Goal: Transaction & Acquisition: Purchase product/service

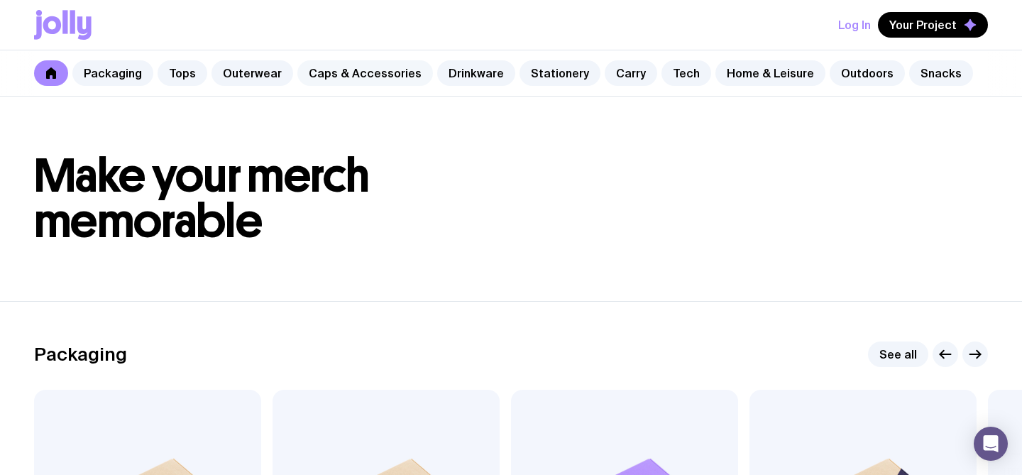
click at [381, 77] on link "Caps & Accessories" at bounding box center [365, 73] width 136 height 26
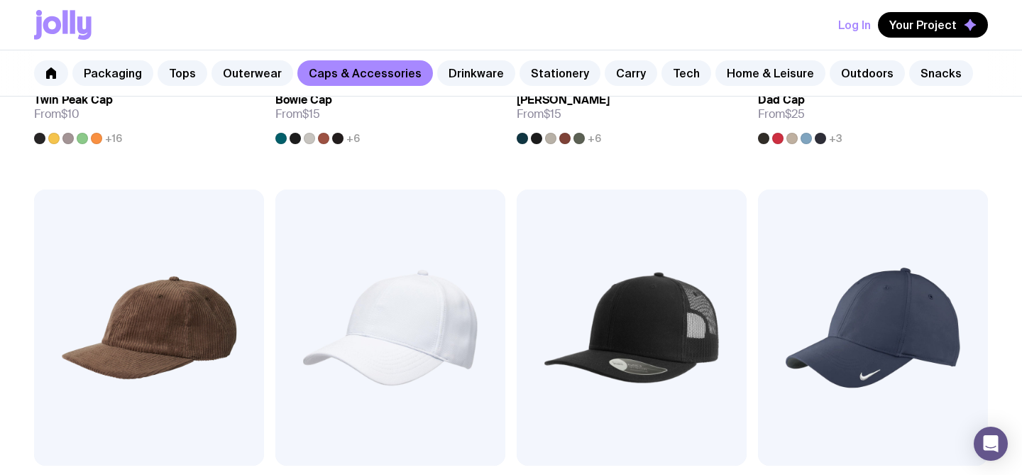
scroll to position [607, 0]
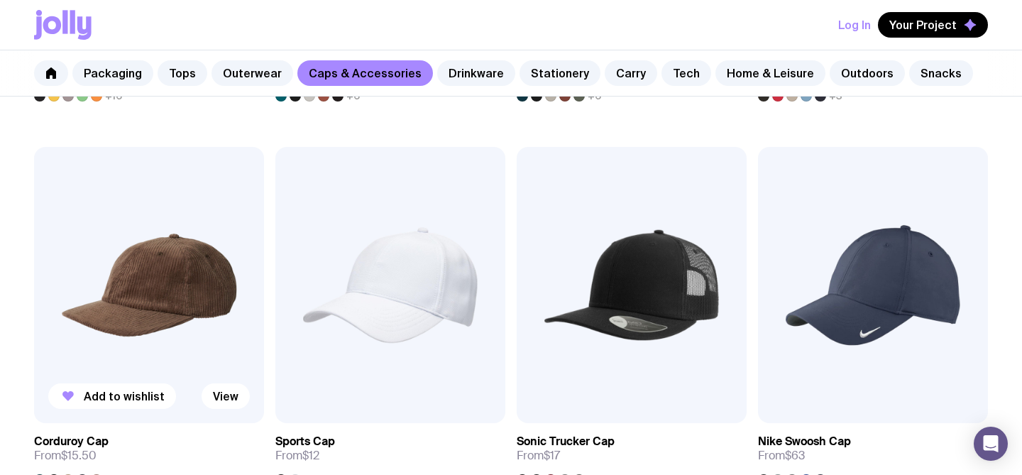
click at [191, 294] on img at bounding box center [149, 285] width 230 height 276
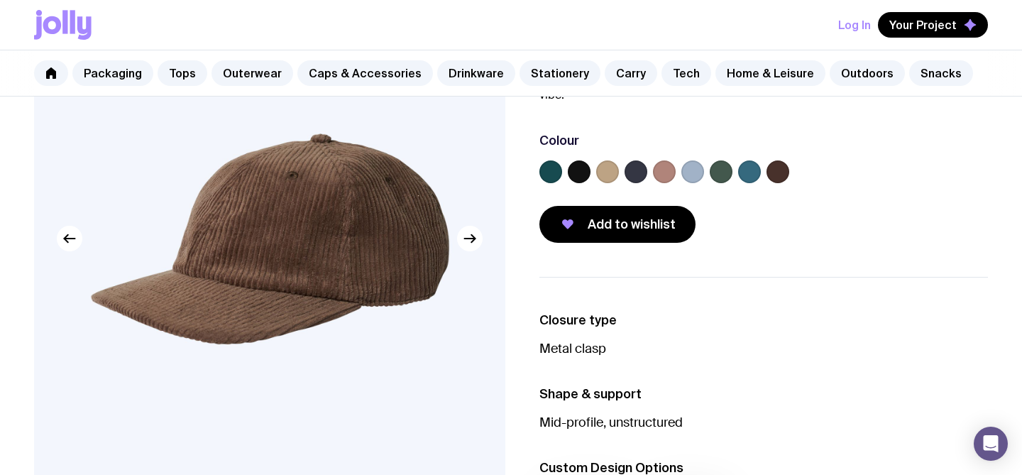
scroll to position [169, 0]
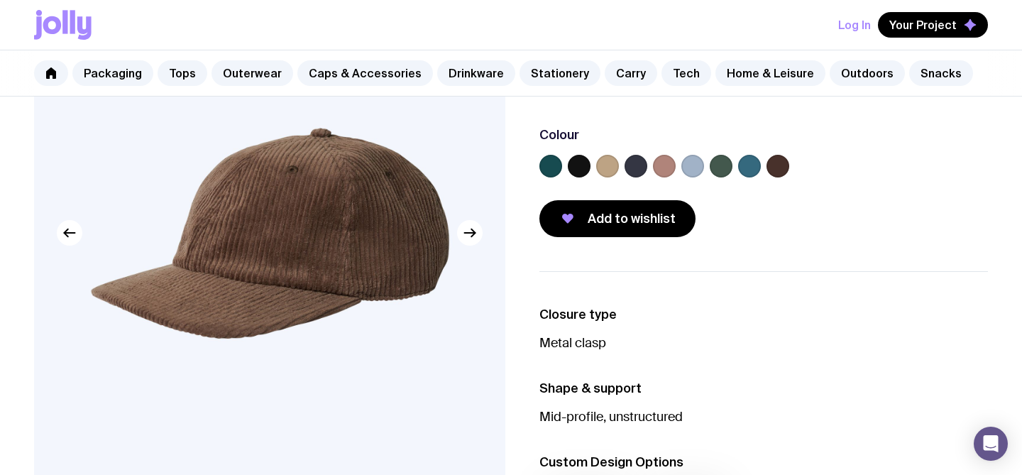
click at [604, 174] on label at bounding box center [607, 166] width 23 height 23
click at [0, 0] on input "radio" at bounding box center [0, 0] width 0 height 0
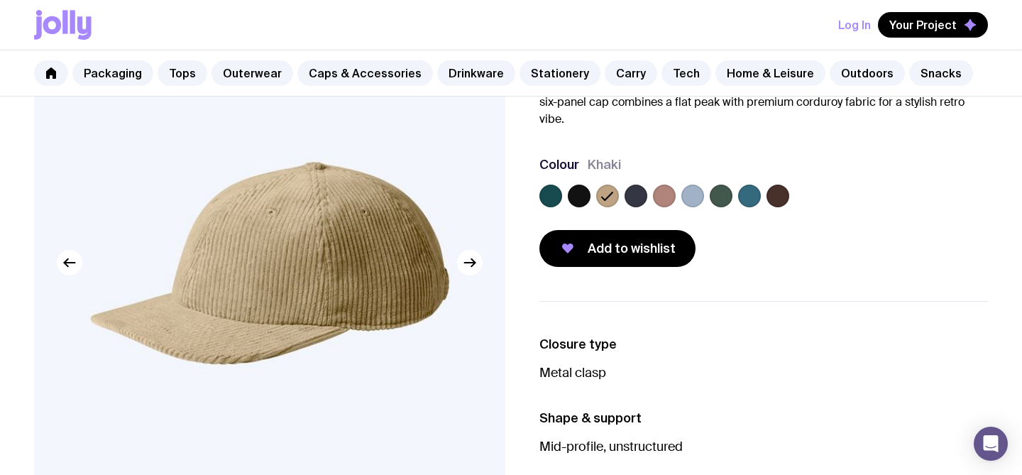
scroll to position [144, 0]
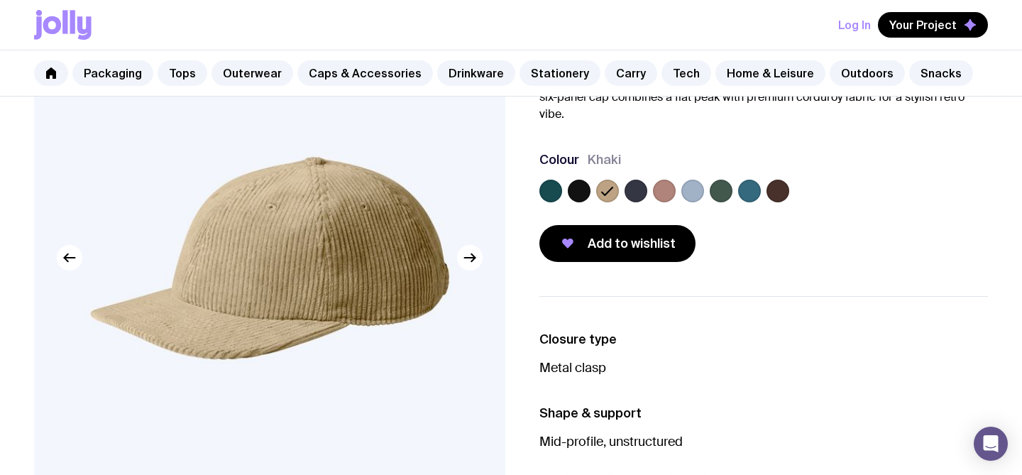
click at [555, 187] on label at bounding box center [550, 191] width 23 height 23
click at [0, 0] on input "radio" at bounding box center [0, 0] width 0 height 0
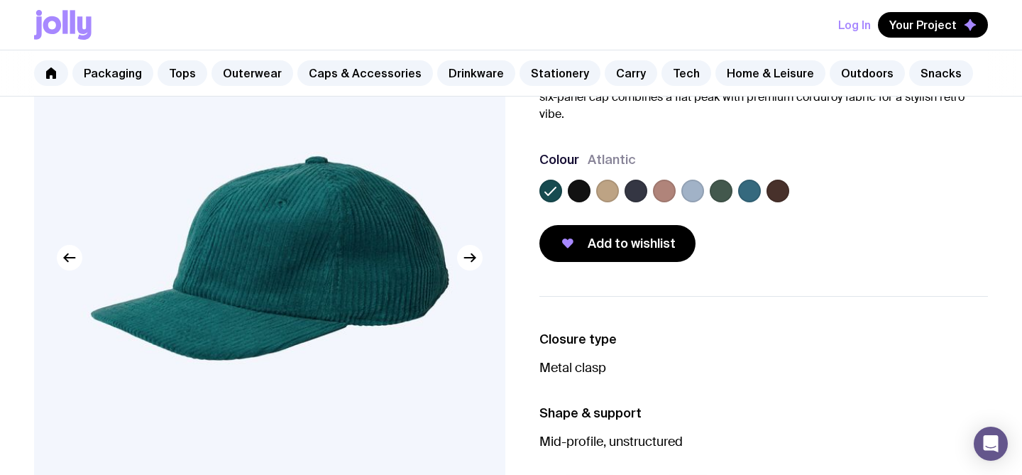
click at [607, 187] on label at bounding box center [607, 191] width 23 height 23
click at [0, 0] on input "radio" at bounding box center [0, 0] width 0 height 0
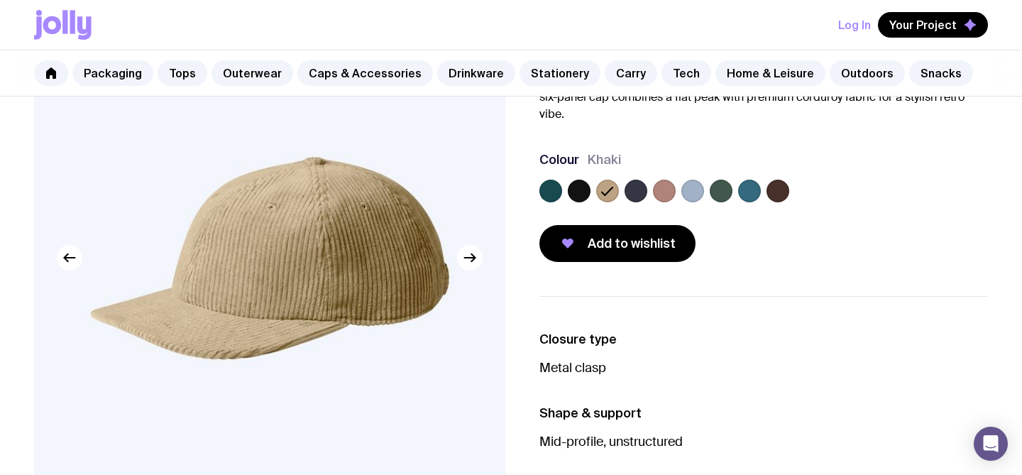
click at [665, 191] on label at bounding box center [664, 191] width 23 height 23
click at [0, 0] on input "radio" at bounding box center [0, 0] width 0 height 0
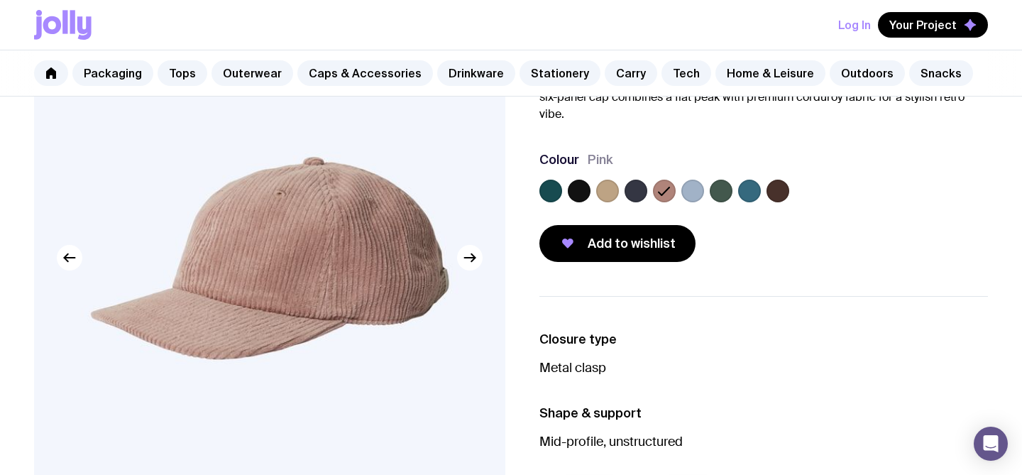
click at [604, 188] on label at bounding box center [607, 191] width 23 height 23
click at [0, 0] on input "radio" at bounding box center [0, 0] width 0 height 0
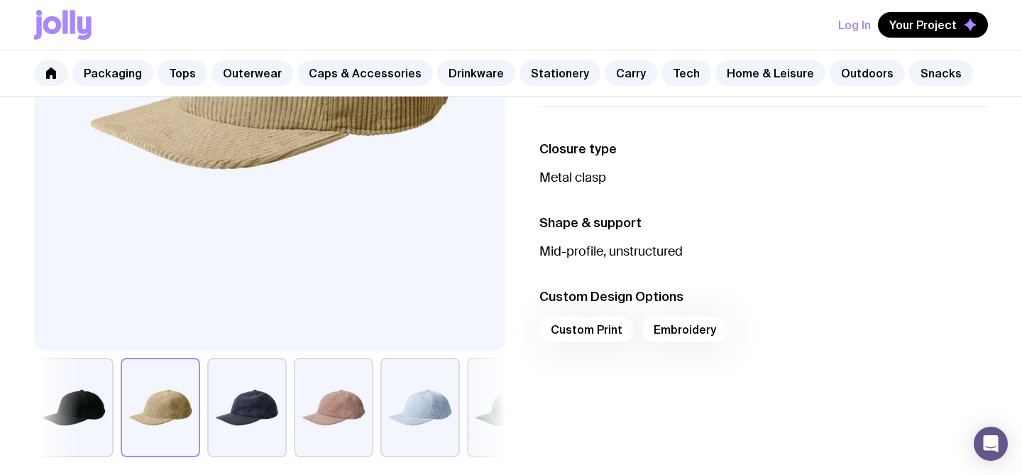
scroll to position [337, 0]
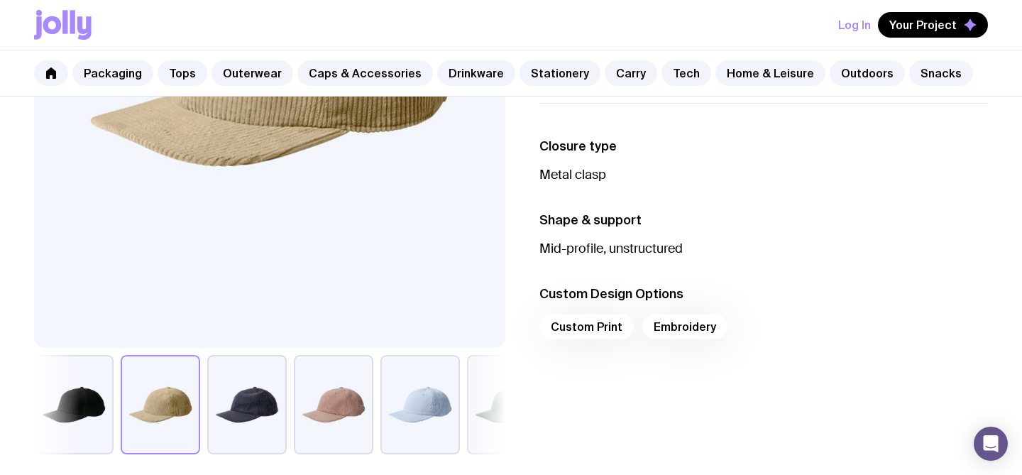
click at [677, 322] on div "Custom Print Embroidery" at bounding box center [763, 331] width 448 height 34
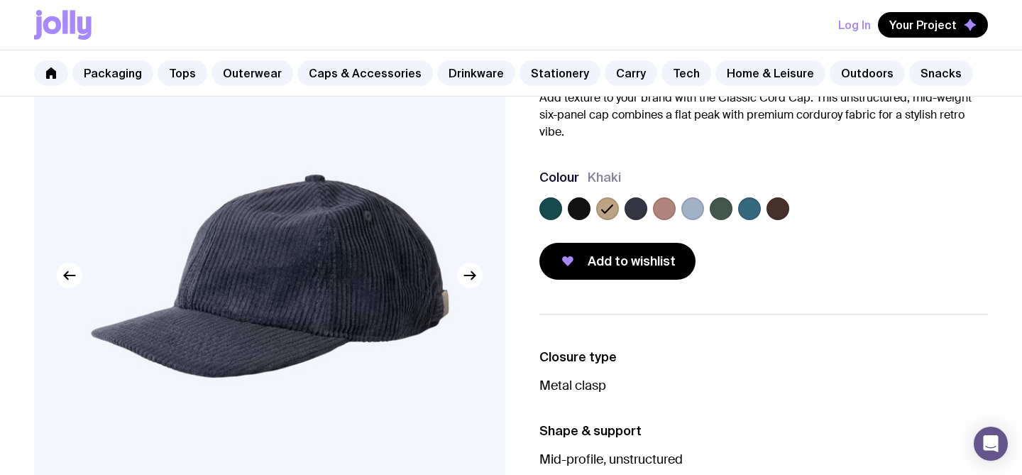
scroll to position [133, 0]
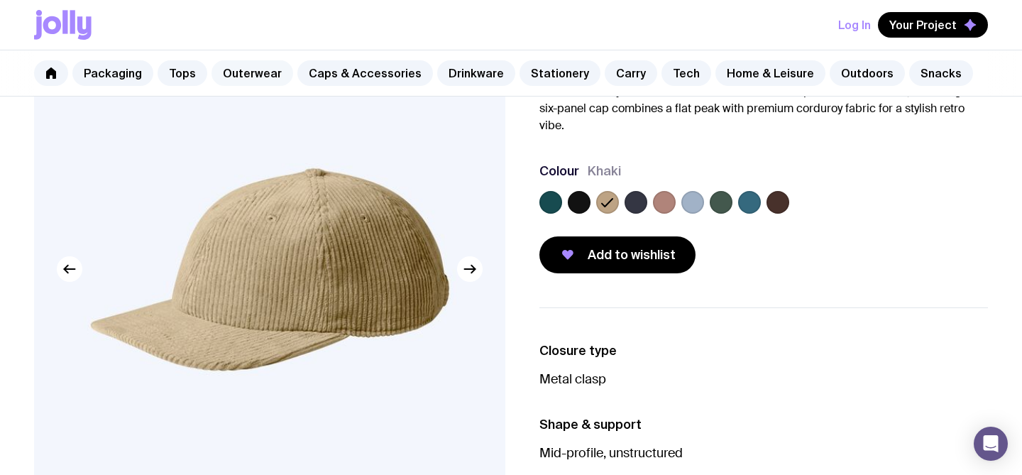
click at [263, 75] on link "Outerwear" at bounding box center [252, 73] width 82 height 26
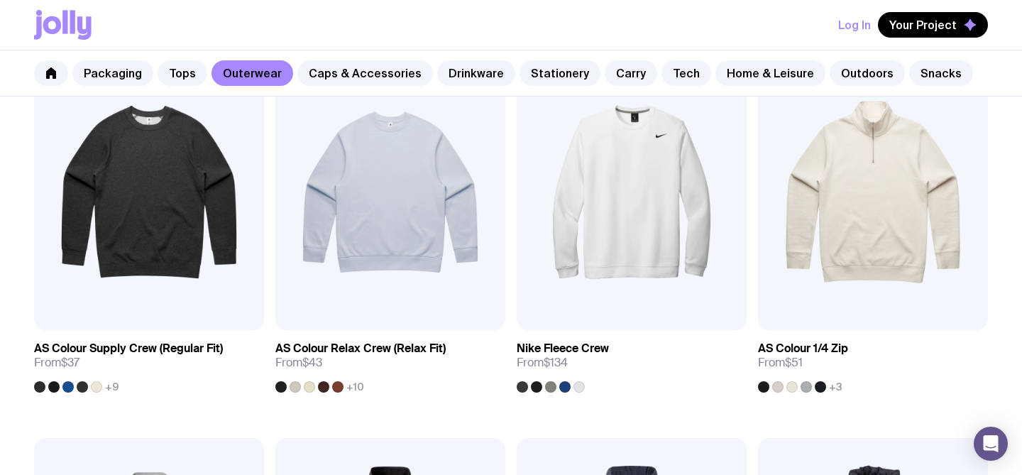
scroll to position [326, 0]
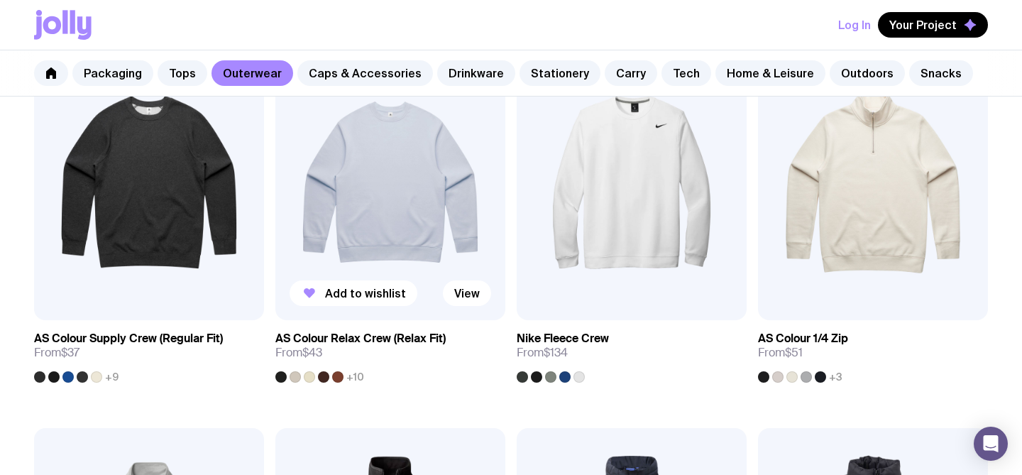
click at [338, 343] on h3 "AS Colour Relax Crew (Relax Fit)" at bounding box center [360, 338] width 170 height 14
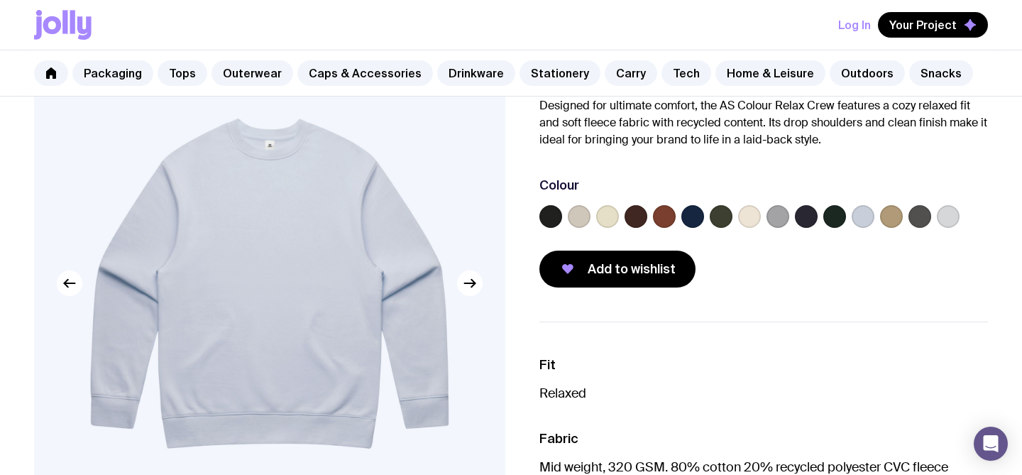
scroll to position [126, 0]
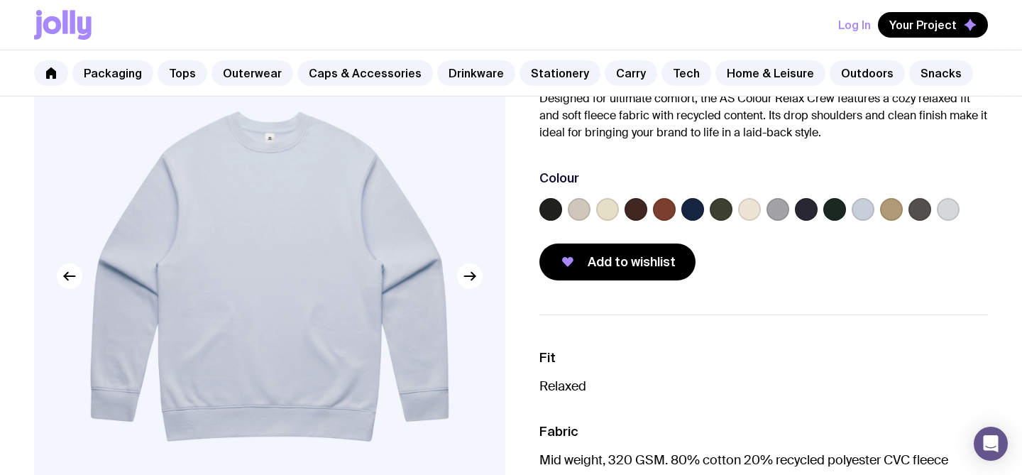
click at [730, 206] on label at bounding box center [721, 209] width 23 height 23
click at [0, 0] on input "radio" at bounding box center [0, 0] width 0 height 0
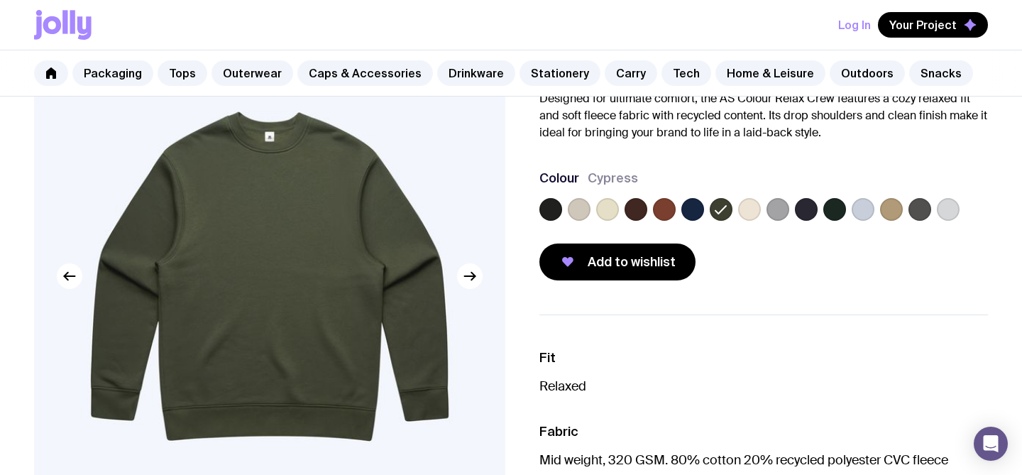
click at [830, 210] on label at bounding box center [834, 209] width 23 height 23
click at [0, 0] on input "radio" at bounding box center [0, 0] width 0 height 0
